Goal: Check status: Check status

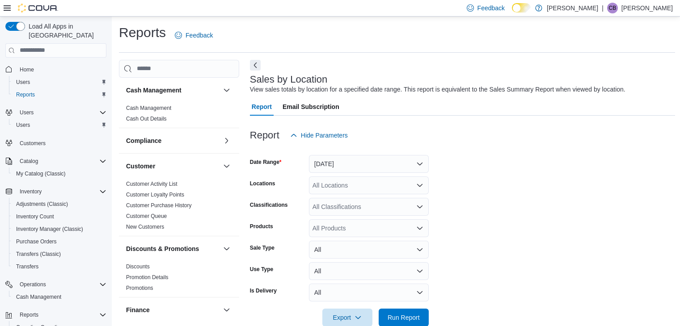
scroll to position [290, 0]
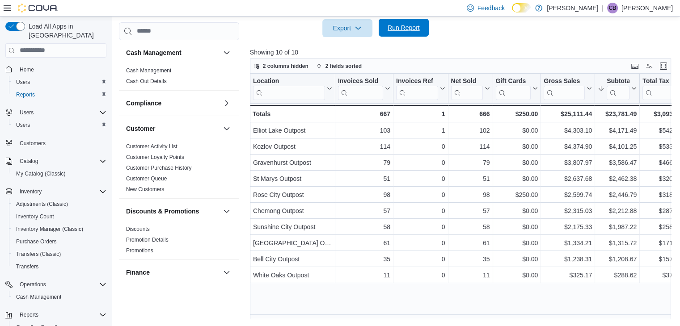
drag, startPoint x: 387, startPoint y: 26, endPoint x: 392, endPoint y: 29, distance: 5.6
click at [388, 26] on span "Run Report" at bounding box center [404, 27] width 32 height 9
click at [408, 21] on span "Run Report" at bounding box center [403, 28] width 39 height 18
click at [384, 25] on span "Run Report" at bounding box center [403, 28] width 39 height 18
click at [396, 25] on span "Run Report" at bounding box center [404, 27] width 32 height 9
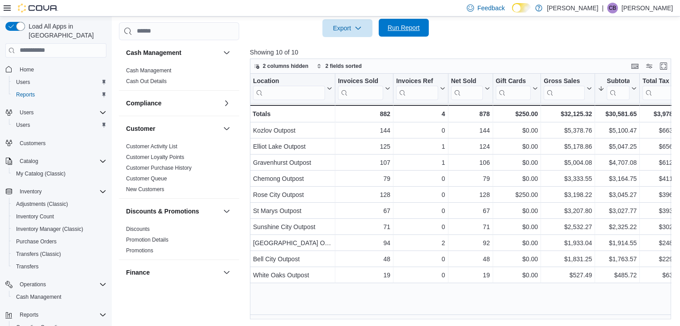
click at [416, 26] on span "Run Report" at bounding box center [404, 27] width 32 height 9
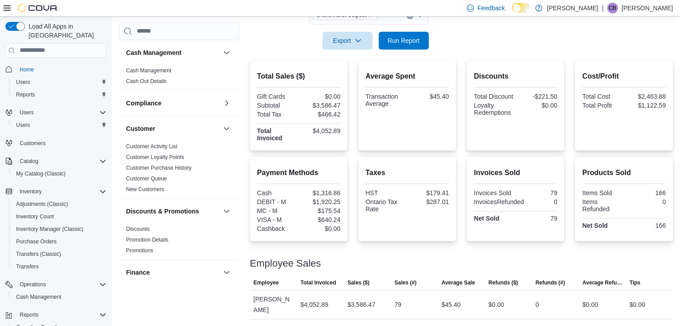
scroll to position [581, 0]
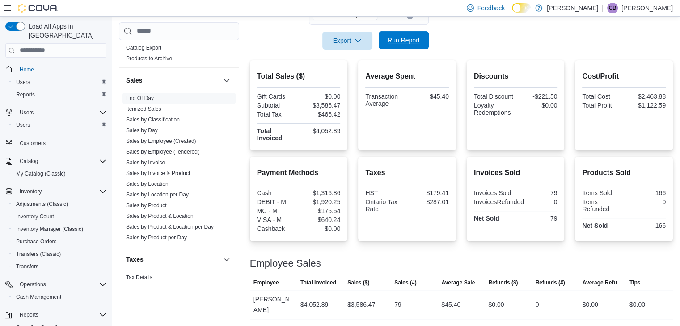
click at [423, 34] on span "Run Report" at bounding box center [403, 40] width 39 height 18
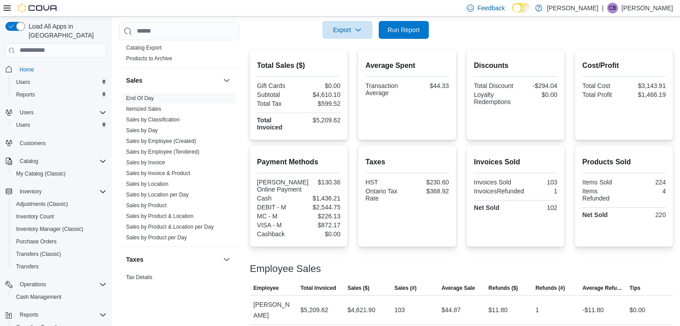
scroll to position [186, 0]
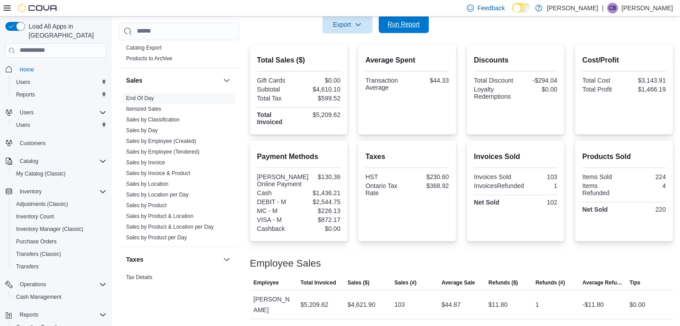
click at [392, 19] on span "Run Report" at bounding box center [403, 24] width 39 height 18
click at [401, 29] on span "Run Report" at bounding box center [403, 24] width 39 height 18
